Goal: Navigation & Orientation: Go to known website

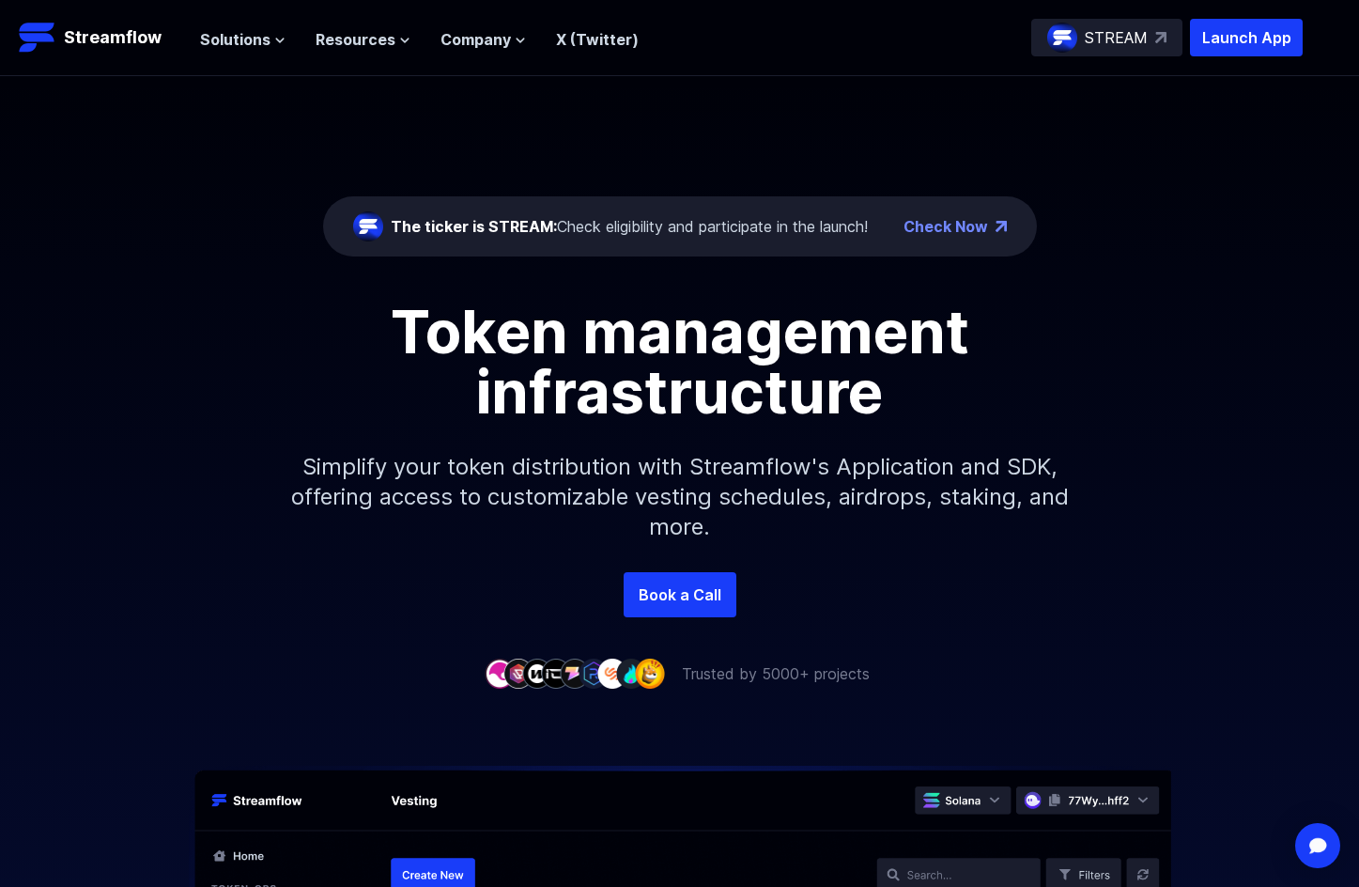
click at [1123, 37] on p "STREAM" at bounding box center [1116, 37] width 63 height 23
click at [103, 50] on p "Streamflow" at bounding box center [113, 37] width 98 height 26
click at [101, 28] on p "Streamflow" at bounding box center [113, 37] width 98 height 26
